Goal: Task Accomplishment & Management: Use online tool/utility

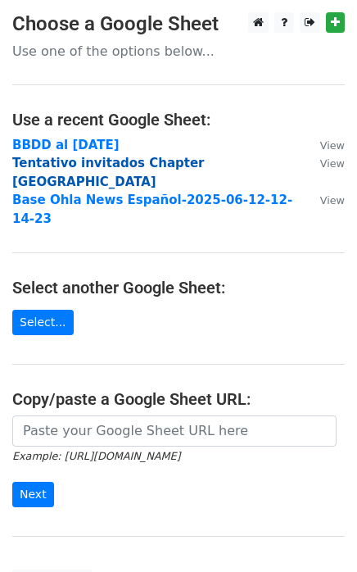
click at [110, 164] on strong "Tentativo invitados Chapter Panamá" at bounding box center [108, 173] width 193 height 34
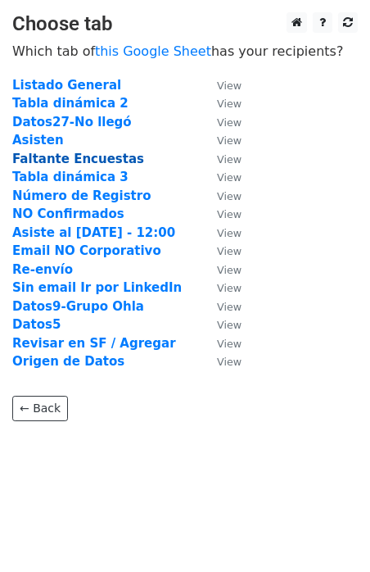
click at [70, 163] on strong "Faltante Encuestas" at bounding box center [78, 159] width 132 height 15
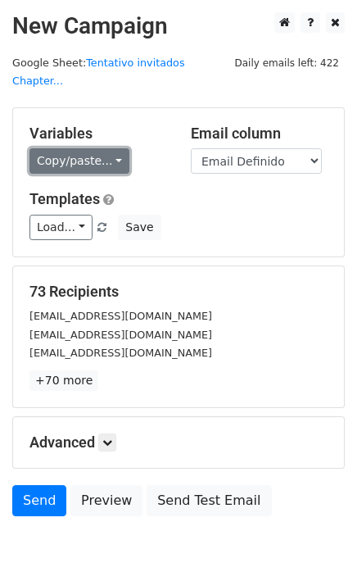
click at [111, 148] on link "Copy/paste..." at bounding box center [79, 160] width 100 height 25
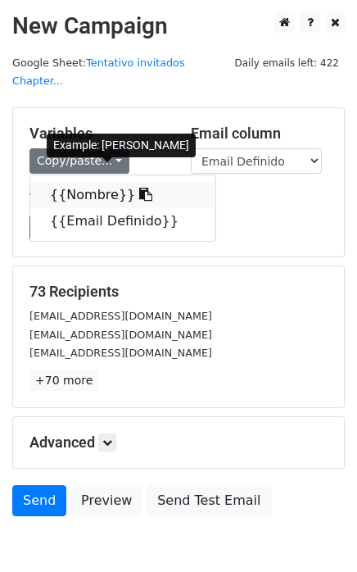
click at [139, 188] on icon at bounding box center [145, 194] width 13 height 13
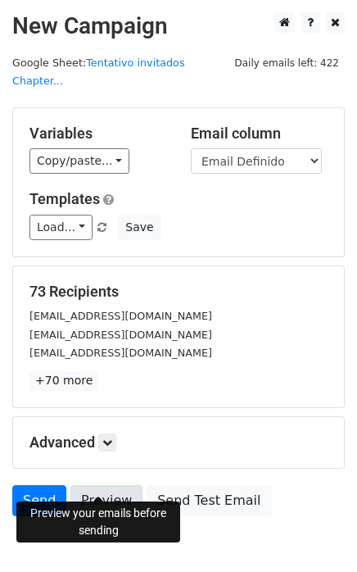
click at [96, 485] on link "Preview" at bounding box center [106, 500] width 72 height 31
click at [102, 485] on link "Preview" at bounding box center [106, 500] width 72 height 31
click at [103, 485] on link "Preview" at bounding box center [106, 500] width 72 height 31
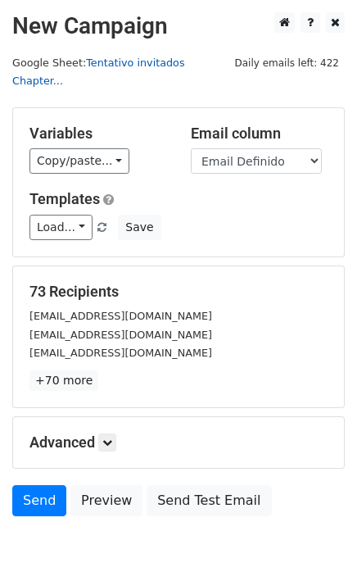
click at [163, 59] on link "Tentativo invitados Chapter..." at bounding box center [98, 72] width 173 height 31
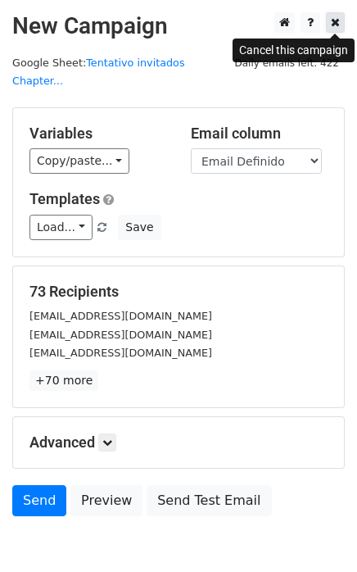
click at [333, 25] on icon at bounding box center [335, 21] width 9 height 11
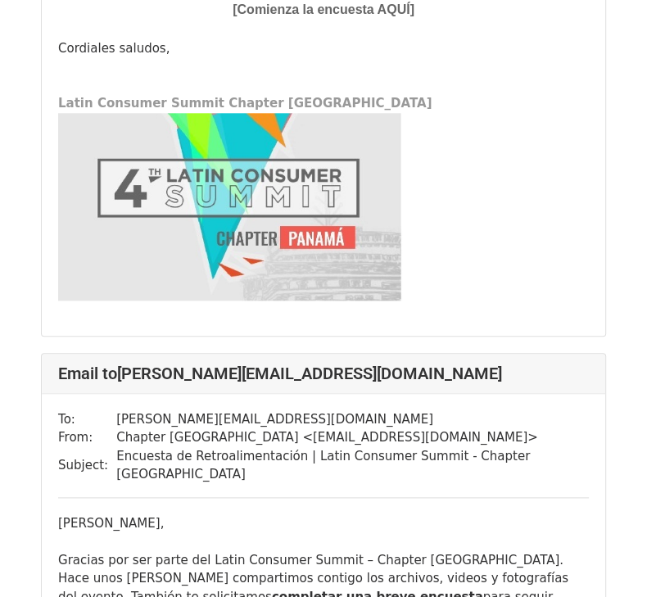
scroll to position [4701, 0]
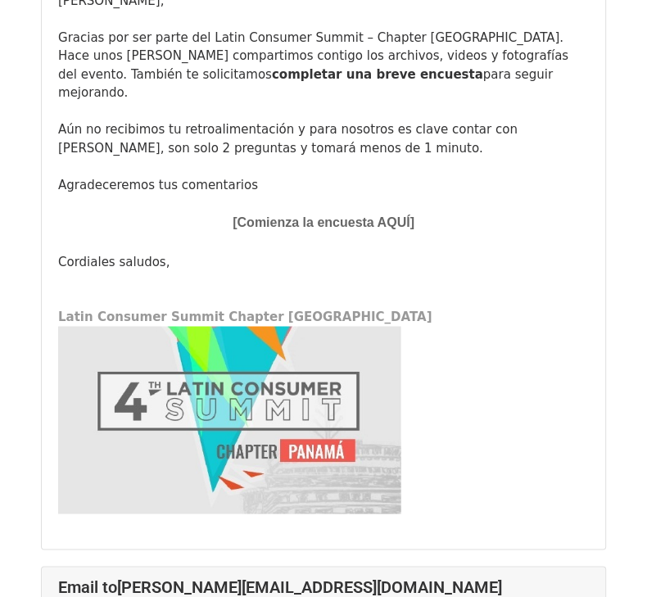
drag, startPoint x: 59, startPoint y: 494, endPoint x: 310, endPoint y: 531, distance: 253.4
copy div "Gracias por ser parte del Latin Consumer Summit – Chapter Panamá. Hace unos día…"
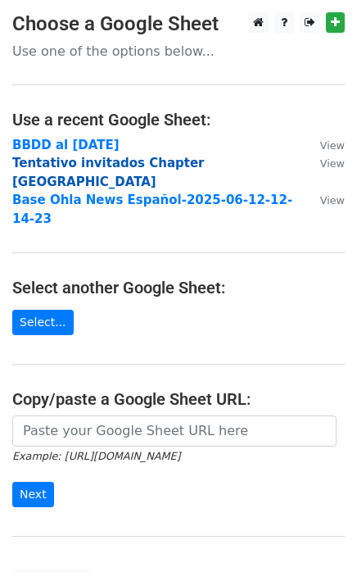
click at [75, 161] on strong "Tentativo invitados Chapter [GEOGRAPHIC_DATA]" at bounding box center [108, 173] width 193 height 34
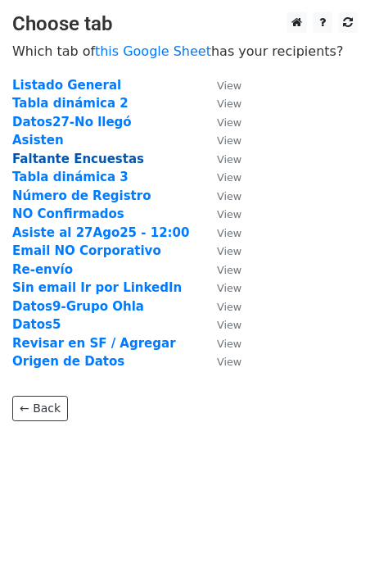
click at [55, 161] on strong "Faltante Encuestas" at bounding box center [78, 159] width 132 height 15
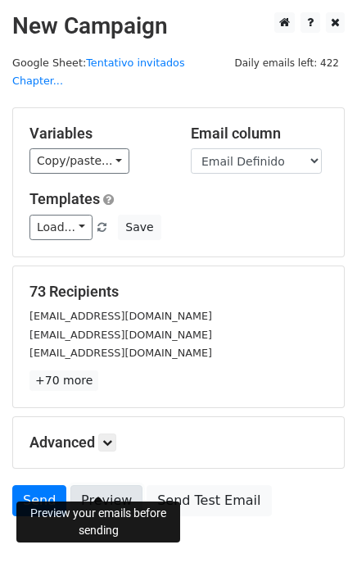
click at [91, 485] on link "Preview" at bounding box center [106, 500] width 72 height 31
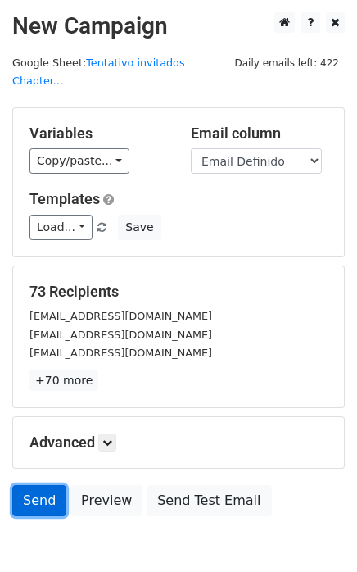
click at [46, 485] on link "Send" at bounding box center [39, 500] width 54 height 31
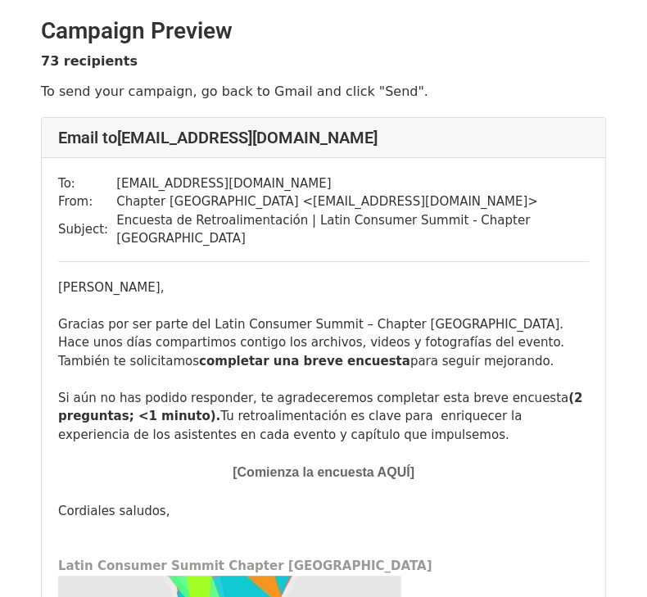
click at [287, 465] on font "Comienza la encuesta AQUÍ" at bounding box center [323, 472] width 173 height 14
